Goal: Navigation & Orientation: Find specific page/section

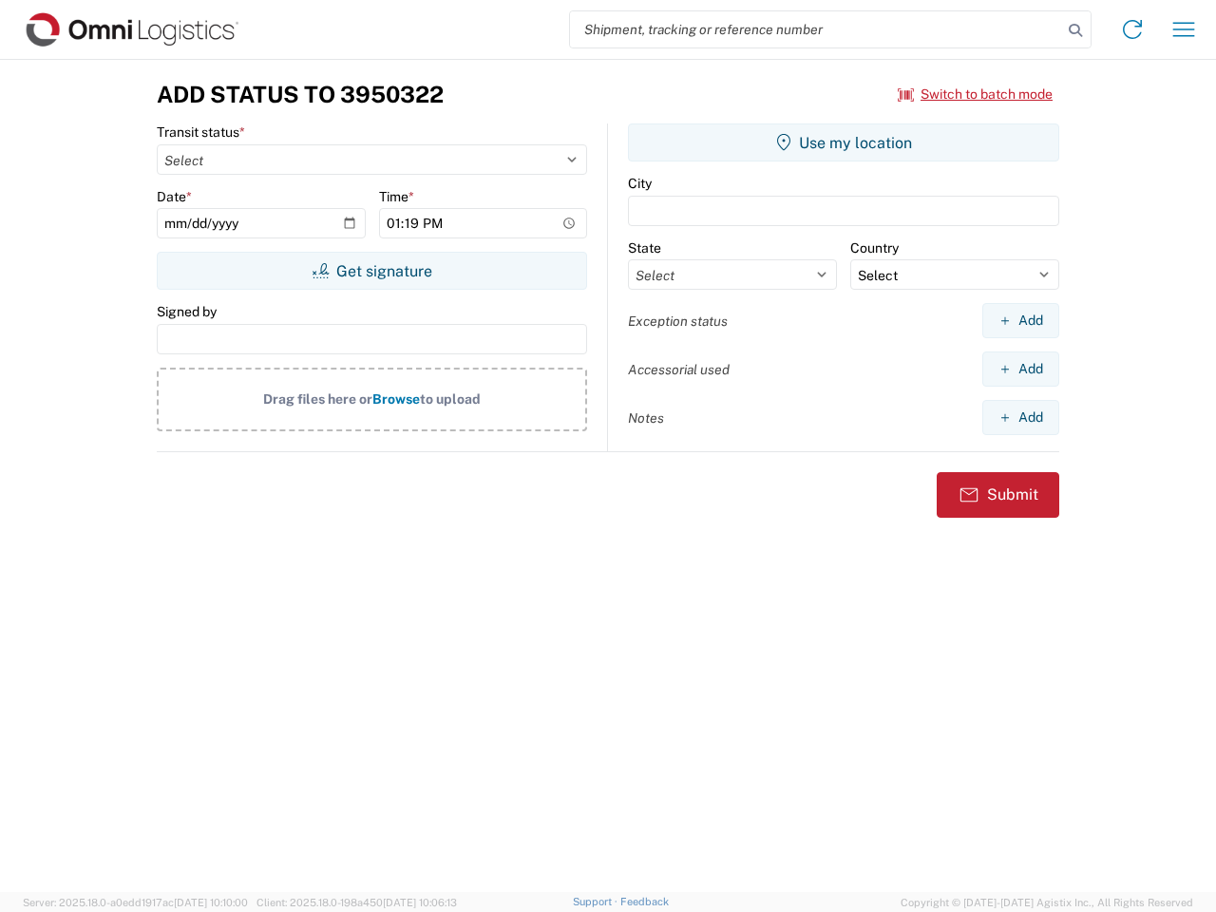
click at [816, 29] on input "search" at bounding box center [816, 29] width 492 height 36
click at [1076, 30] on icon at bounding box center [1075, 30] width 27 height 27
click at [1133, 29] on icon at bounding box center [1132, 29] width 30 height 30
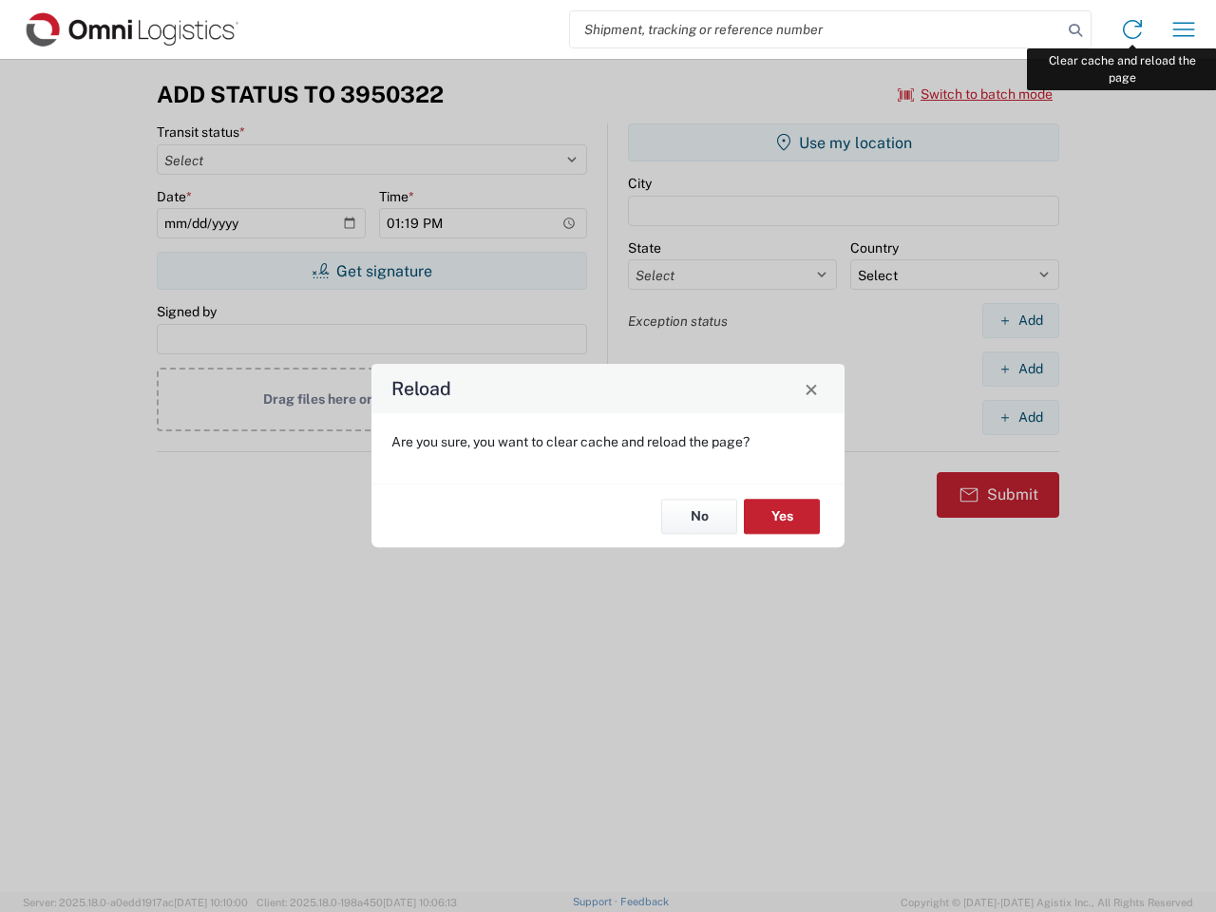
click at [1184, 29] on div "Reload Are you sure, you want to clear cache and reload the page? No Yes" at bounding box center [608, 456] width 1216 height 912
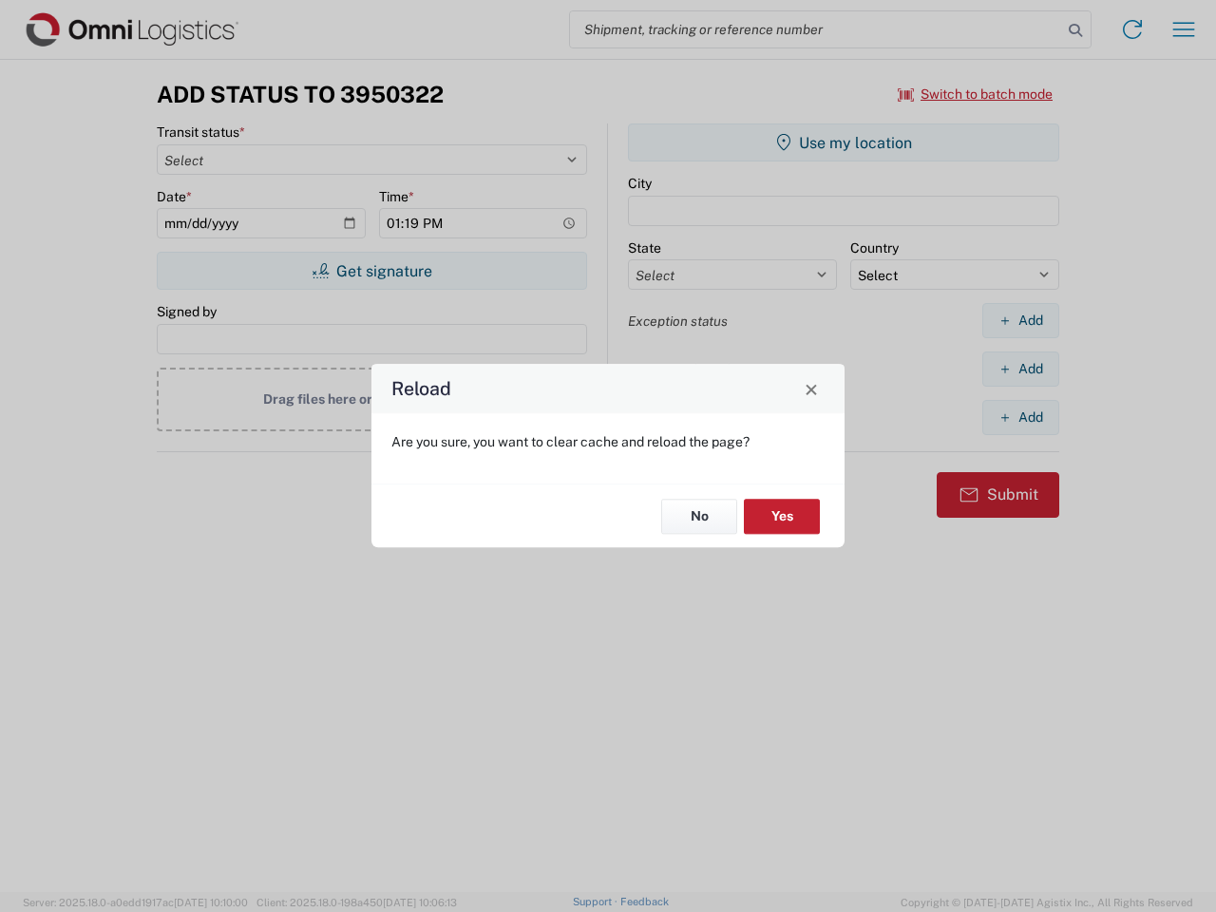
click at [976, 94] on div "Reload Are you sure, you want to clear cache and reload the page? No Yes" at bounding box center [608, 456] width 1216 height 912
click at [371, 271] on div "Reload Are you sure, you want to clear cache and reload the page? No Yes" at bounding box center [608, 456] width 1216 height 912
click at [844, 143] on div "Reload Are you sure, you want to clear cache and reload the page? No Yes" at bounding box center [608, 456] width 1216 height 912
click at [1020, 320] on div "Reload Are you sure, you want to clear cache and reload the page? No Yes" at bounding box center [608, 456] width 1216 height 912
click at [1020, 369] on div "Reload Are you sure, you want to clear cache and reload the page? No Yes" at bounding box center [608, 456] width 1216 height 912
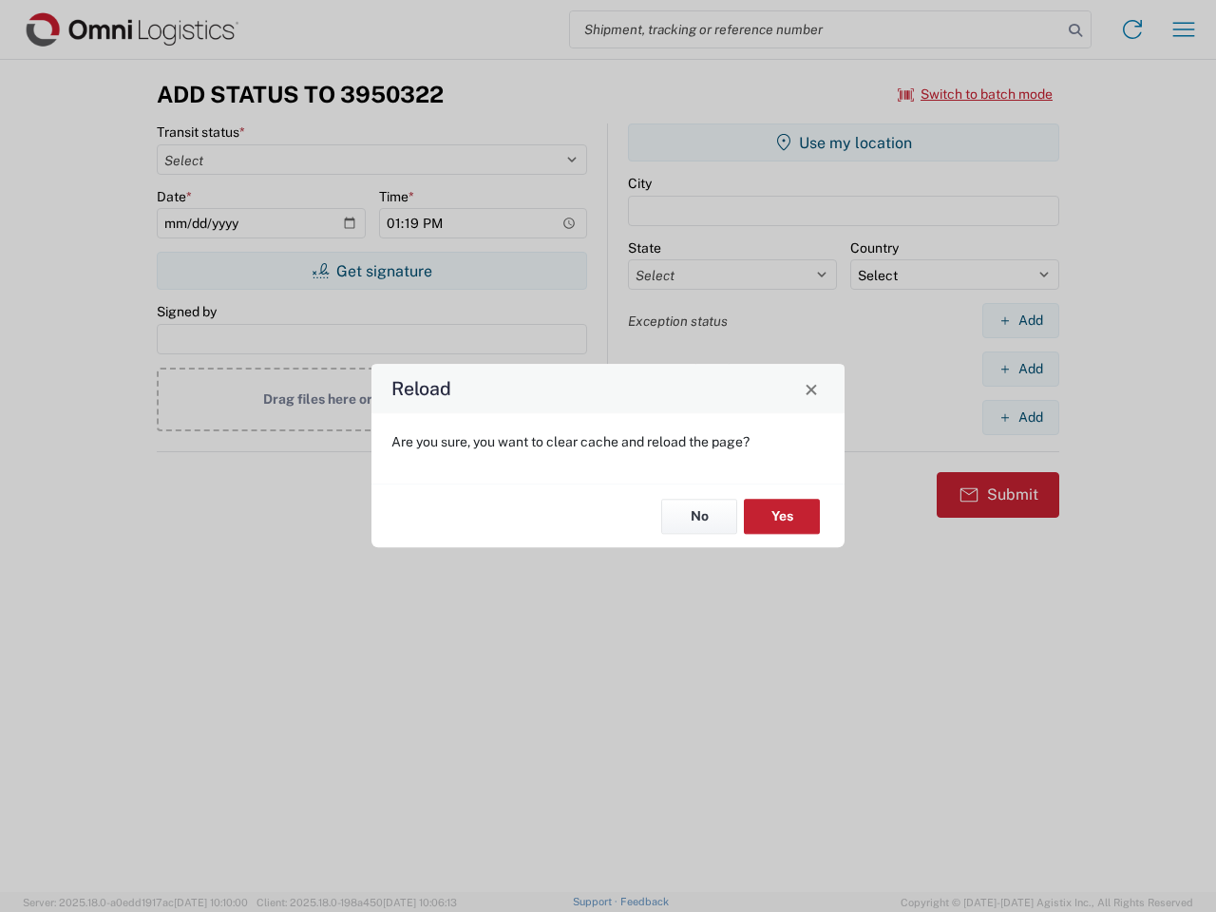
click at [1020, 417] on div "Reload Are you sure, you want to clear cache and reload the page? No Yes" at bounding box center [608, 456] width 1216 height 912
